Goal: Information Seeking & Learning: Learn about a topic

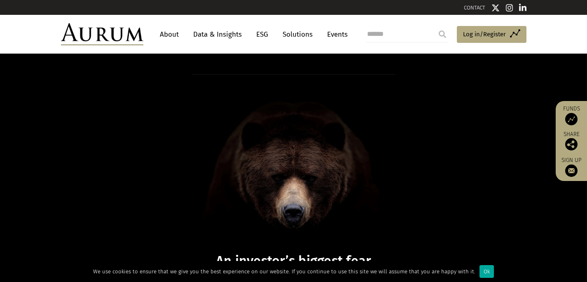
click at [168, 33] on link "About" at bounding box center [169, 34] width 27 height 15
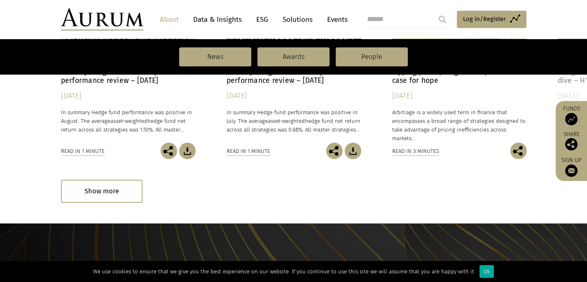
scroll to position [947, 0]
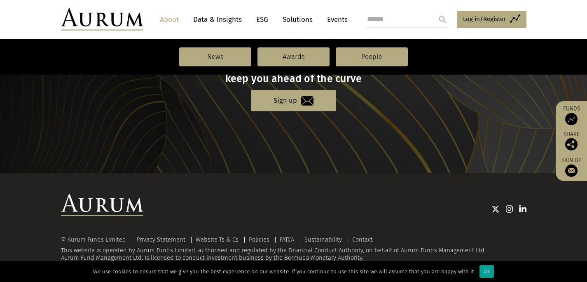
click at [483, 271] on div "Ok" at bounding box center [486, 271] width 14 height 13
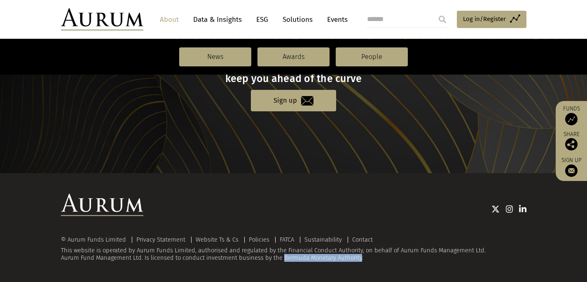
drag, startPoint x: 281, startPoint y: 258, endPoint x: 358, endPoint y: 259, distance: 77.4
click at [358, 259] on div "© Aurum Funds Limited Privacy Statement Website Ts & Cs Policies FATCA Sustaina…" at bounding box center [293, 248] width 465 height 25
copy div "Bermuda Monetary Authority"
click at [283, 275] on div "© Aurum Funds Limited Privacy Statement Website Ts & Cs Policies FATCA Sustaina…" at bounding box center [293, 227] width 587 height 109
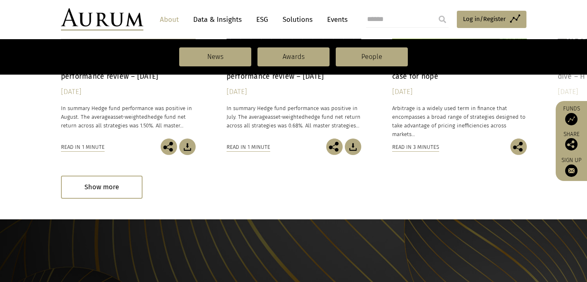
scroll to position [0, 0]
